Goal: Ask a question: Seek information or help from site administrators or community

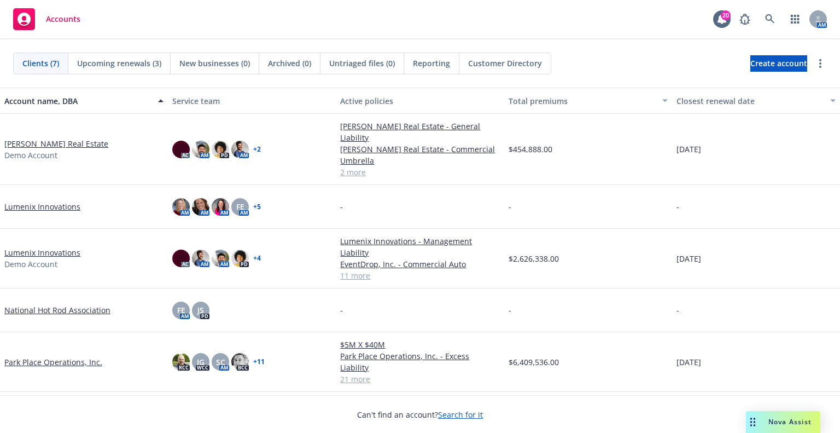
click at [765, 427] on div "Nova Assist" at bounding box center [783, 422] width 74 height 22
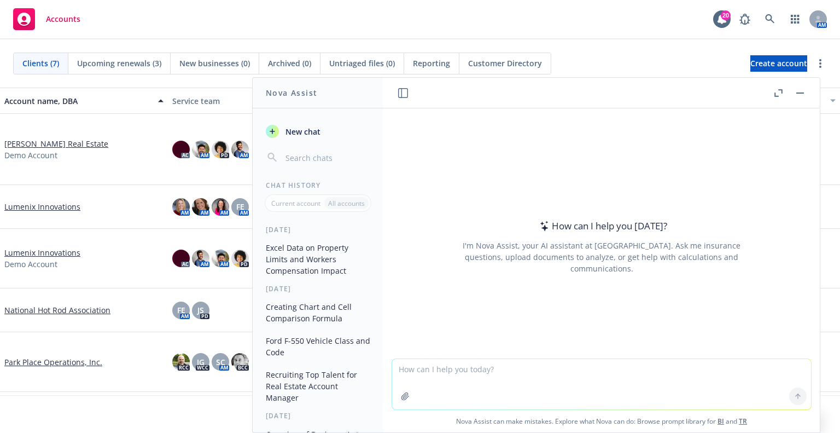
click at [482, 371] on textarea at bounding box center [601, 384] width 419 height 50
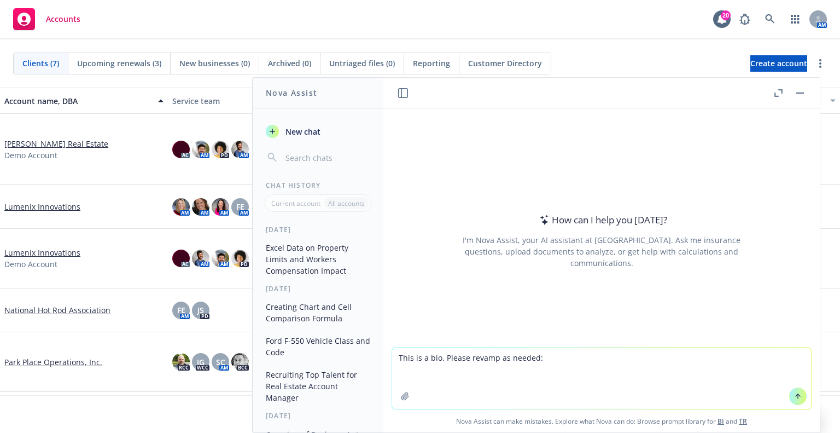
paste textarea
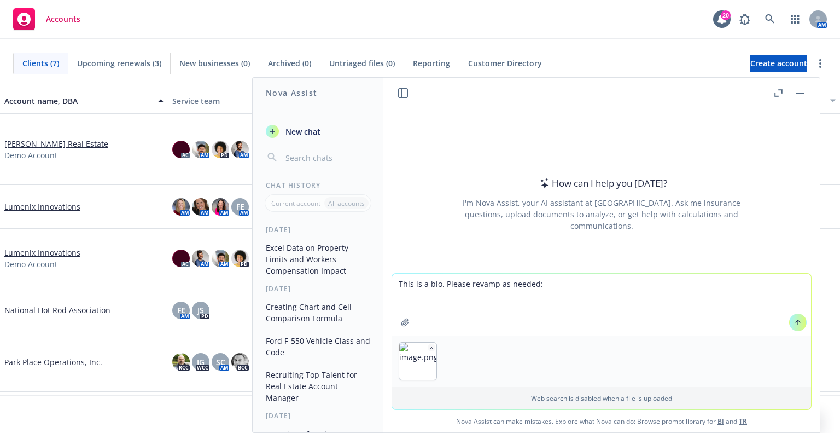
type textarea "This is a bio. Please revamp as needed:"
click at [785, 323] on div at bounding box center [798, 322] width 26 height 26
click at [795, 318] on icon at bounding box center [799, 322] width 8 height 8
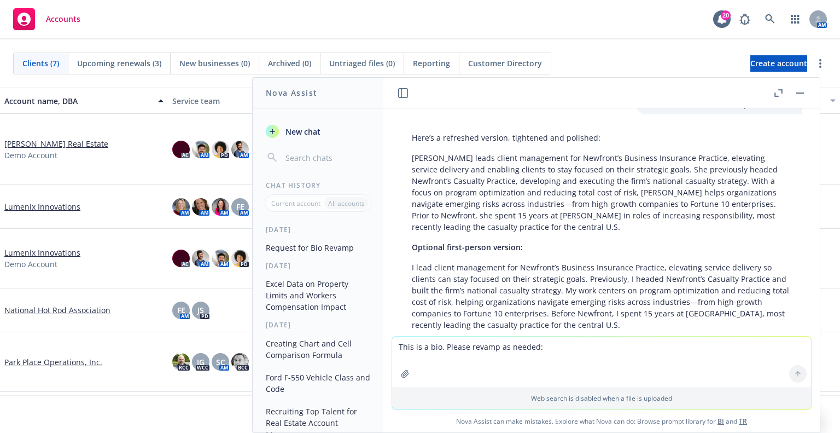
scroll to position [99, 0]
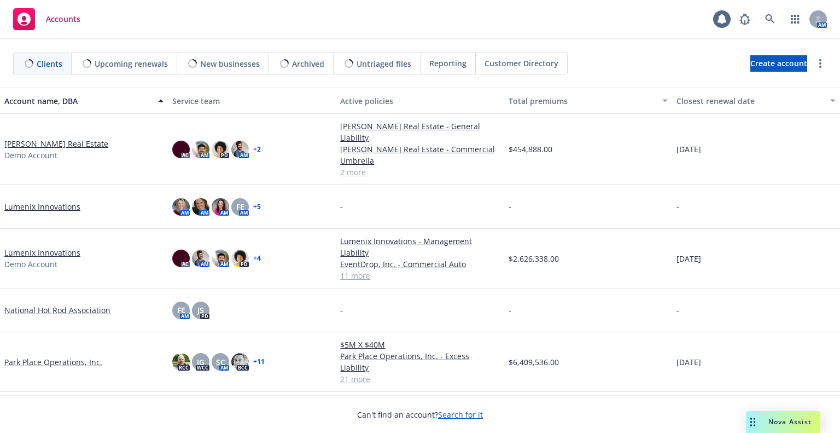
click at [769, 422] on span "Nova Assist" at bounding box center [790, 421] width 43 height 9
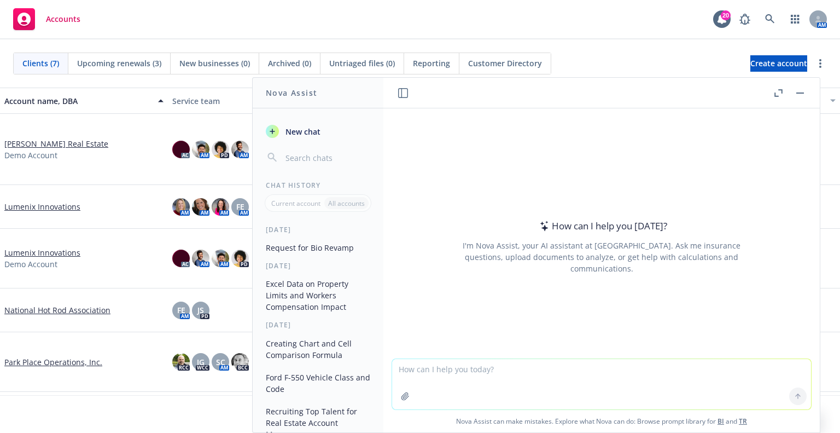
click at [746, 411] on button "Nova Assist" at bounding box center [783, 422] width 74 height 22
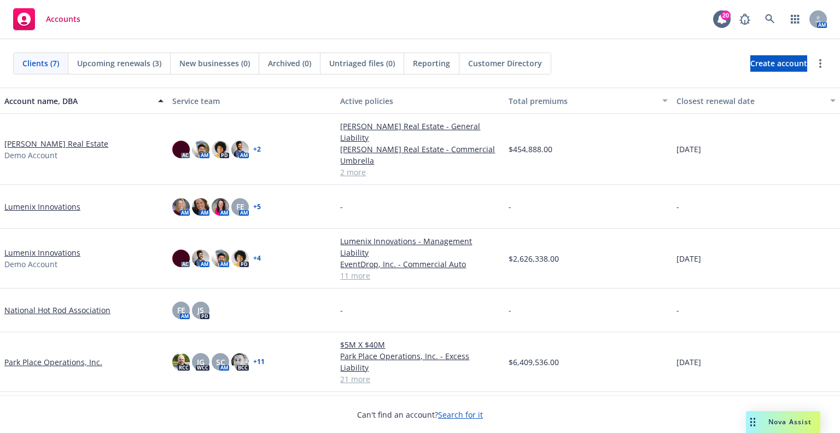
drag, startPoint x: 801, startPoint y: 420, endPoint x: 791, endPoint y: 421, distance: 9.3
click at [801, 420] on span "Nova Assist" at bounding box center [790, 421] width 43 height 9
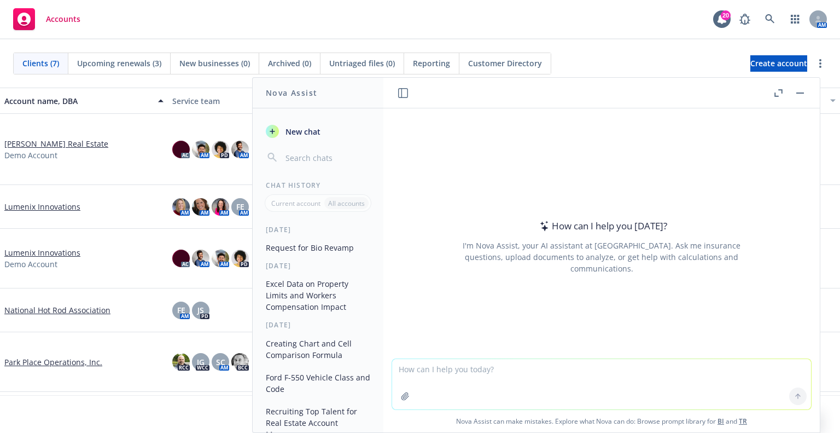
click at [630, 391] on textarea at bounding box center [601, 384] width 419 height 50
type textarea "how do i share google drive files with another colleague"
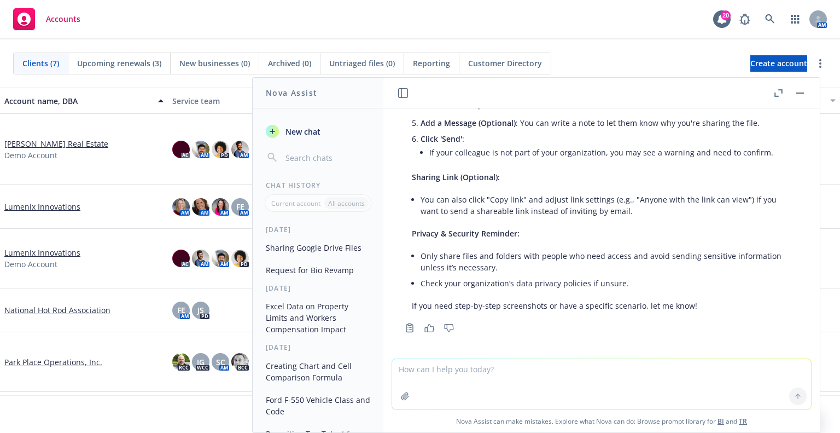
scroll to position [158, 0]
